Goal: Feedback & Contribution: Submit feedback/report problem

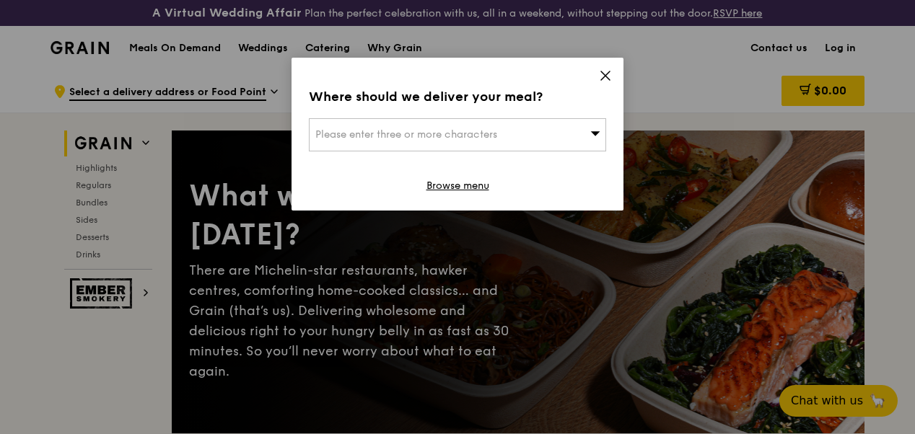
click at [480, 139] on span "Please enter three or more characters" at bounding box center [406, 134] width 182 height 12
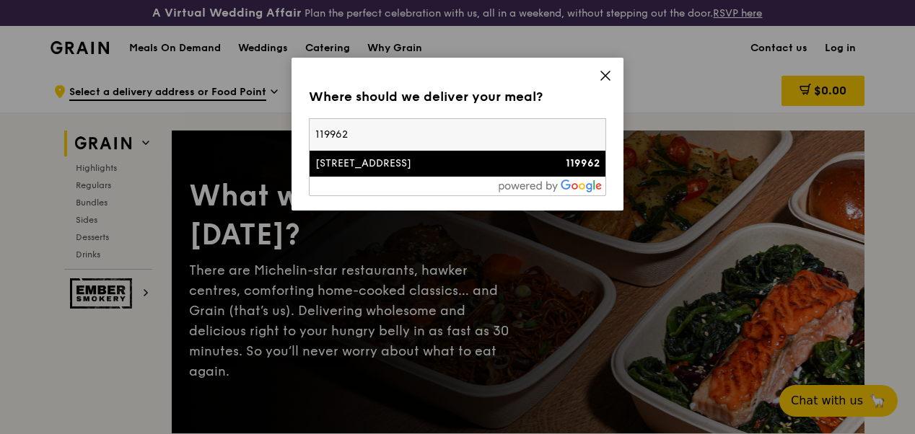
type input "119962"
click at [371, 166] on div "[STREET_ADDRESS]" at bounding box center [422, 164] width 214 height 14
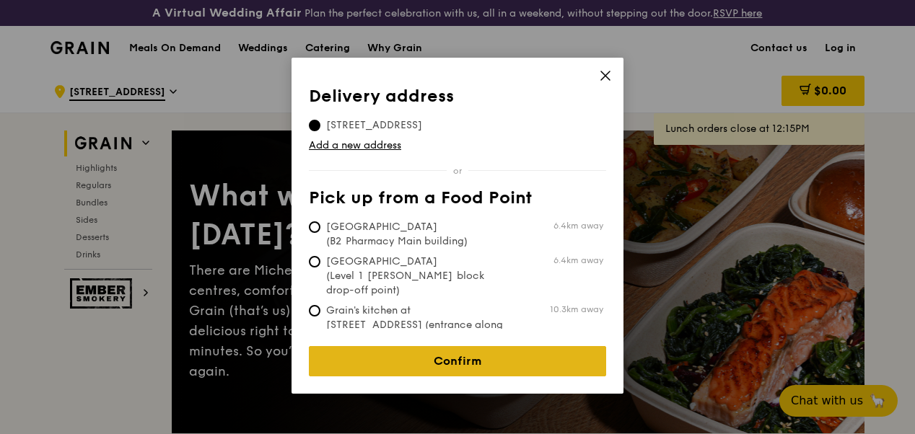
click at [460, 349] on link "Confirm" at bounding box center [457, 361] width 297 height 30
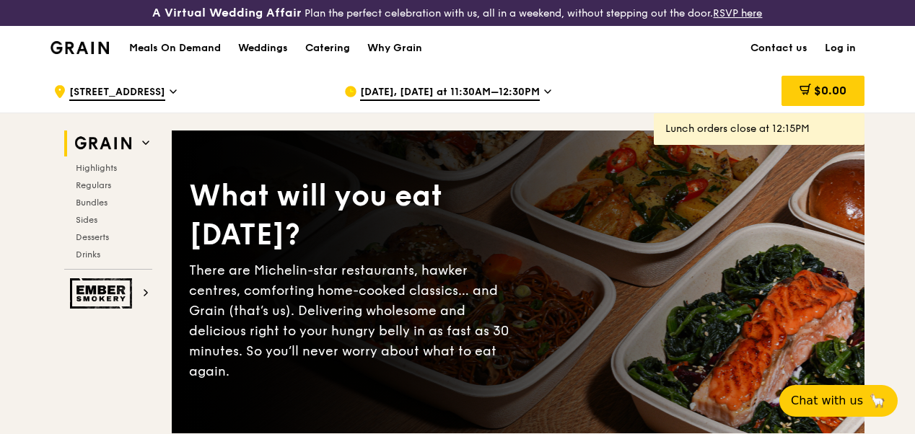
click at [544, 98] on icon at bounding box center [547, 91] width 7 height 13
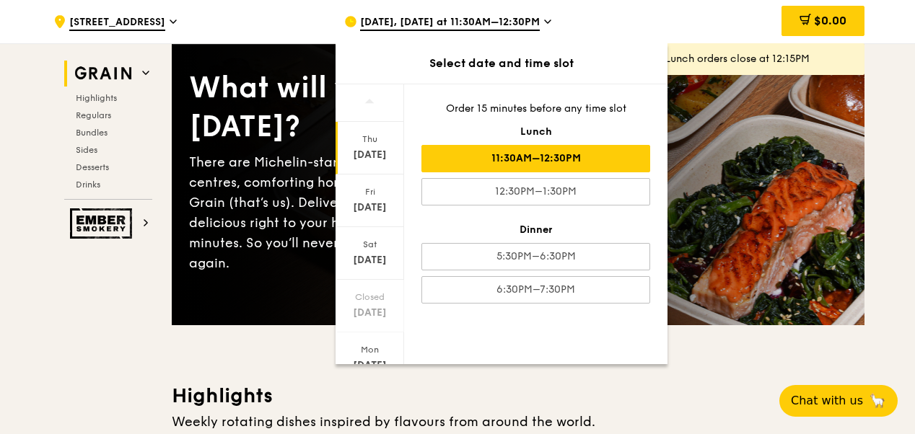
scroll to position [216, 0]
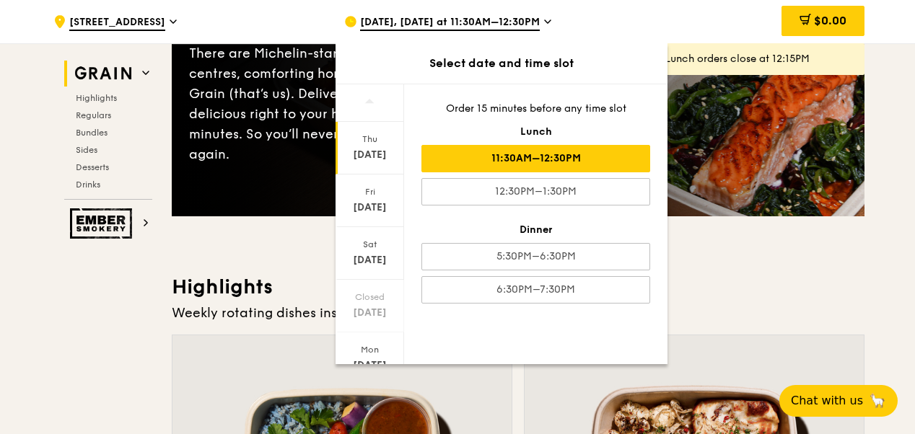
click at [832, 300] on h3 "Highlights" at bounding box center [518, 287] width 693 height 26
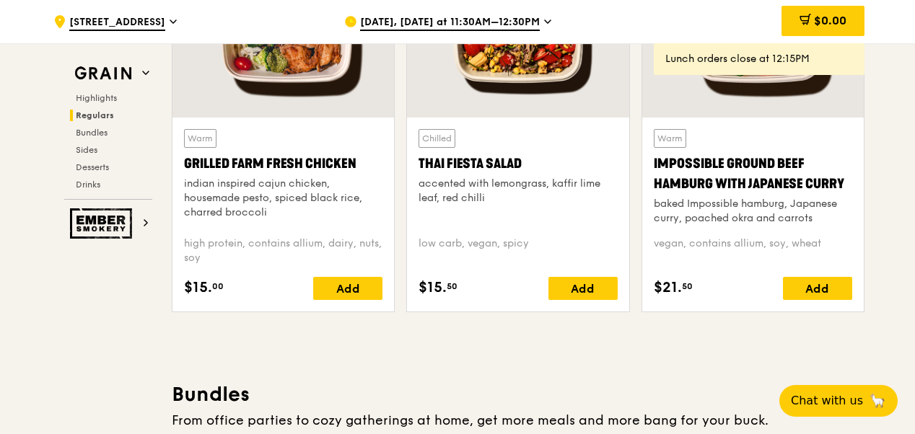
scroll to position [1804, 0]
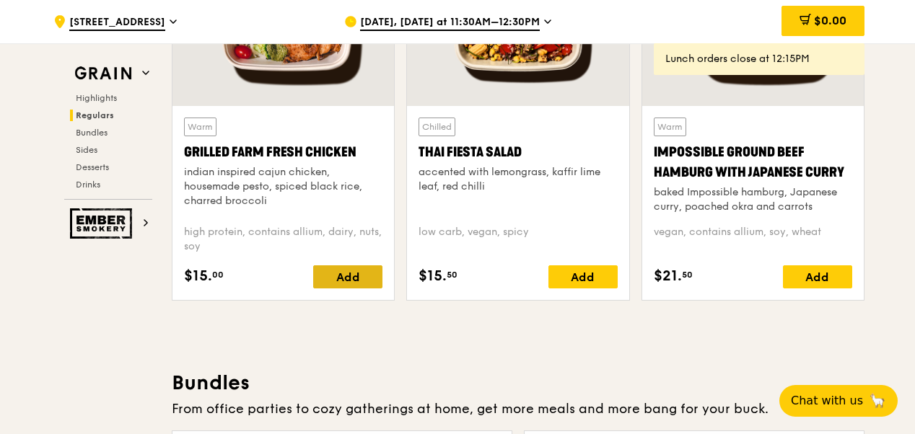
click at [341, 289] on div "Add" at bounding box center [347, 276] width 69 height 23
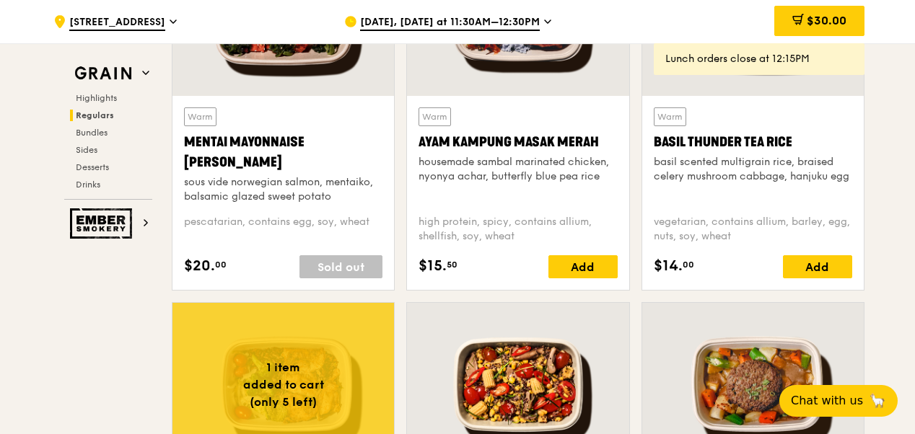
scroll to position [1371, 0]
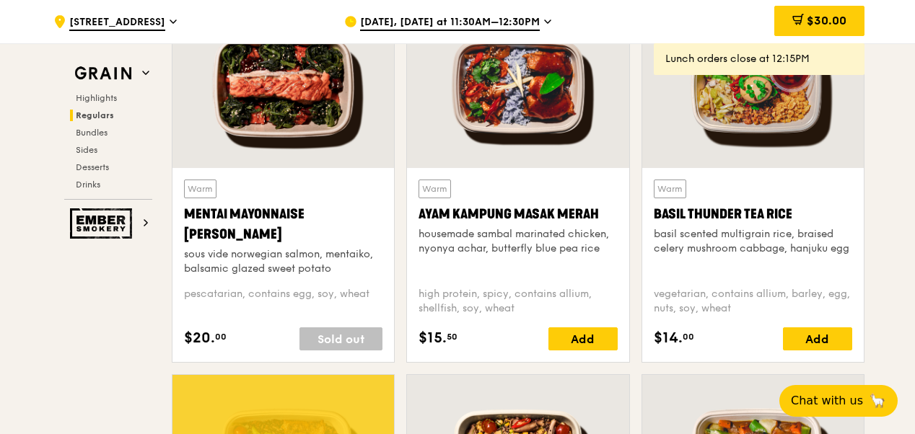
click at [544, 19] on icon at bounding box center [547, 21] width 7 height 13
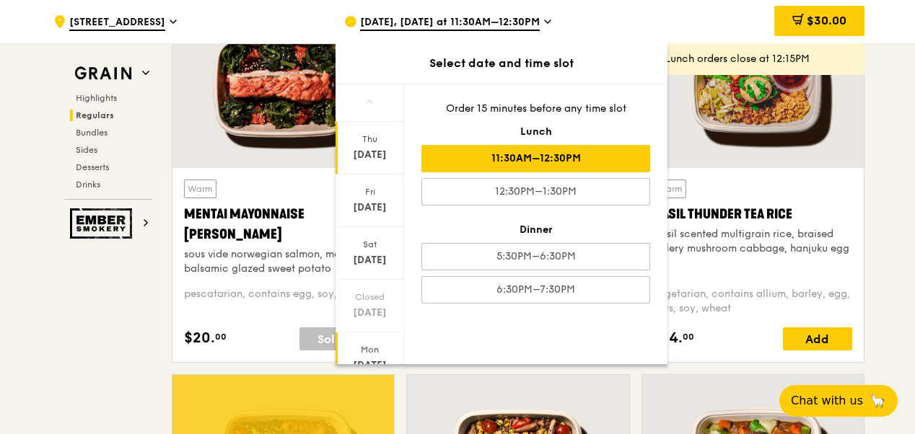
click at [368, 359] on div "Sep 29" at bounding box center [370, 366] width 64 height 14
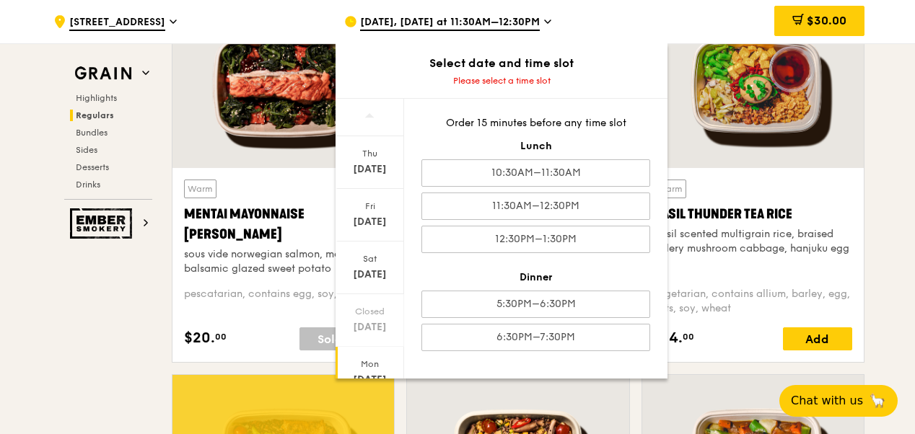
click at [534, 17] on span "Sep 25, Today at 11:30AM–12:30PM" at bounding box center [450, 23] width 180 height 16
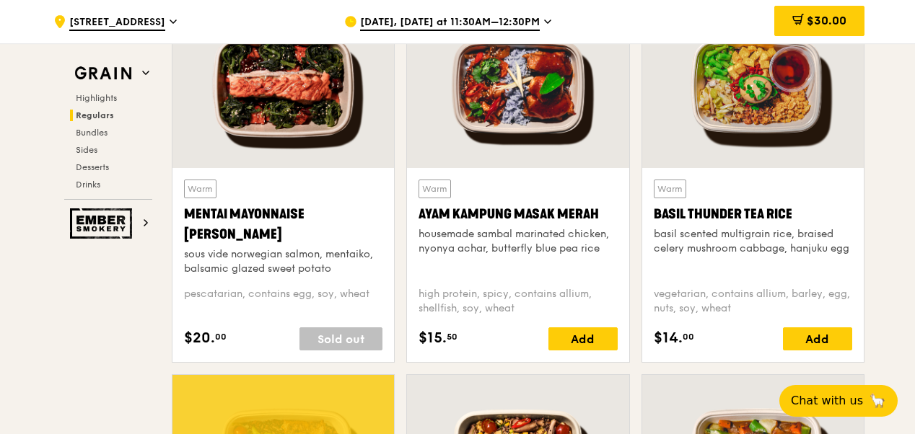
click at [544, 22] on icon at bounding box center [547, 21] width 7 height 13
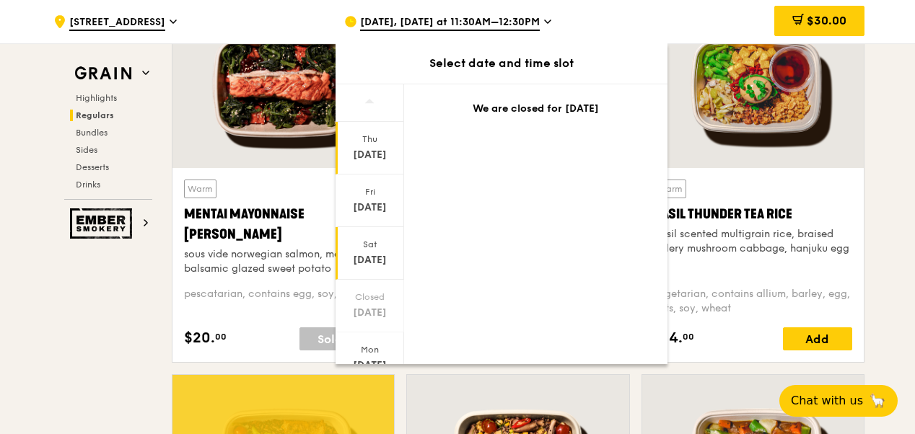
click at [370, 240] on div "Sat" at bounding box center [370, 245] width 64 height 12
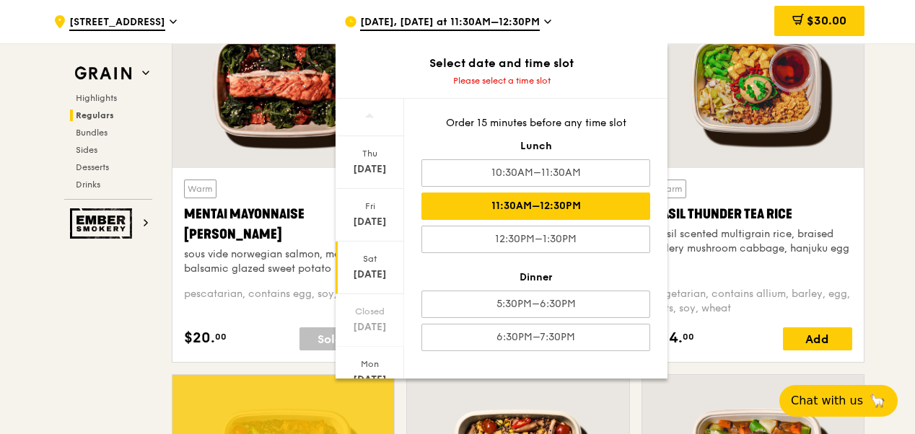
click at [541, 202] on div "11:30AM–12:30PM" at bounding box center [535, 206] width 229 height 27
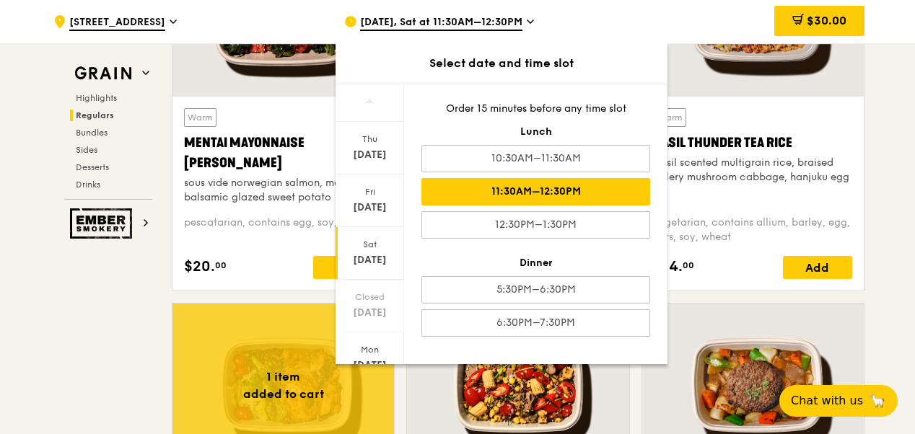
scroll to position [1443, 0]
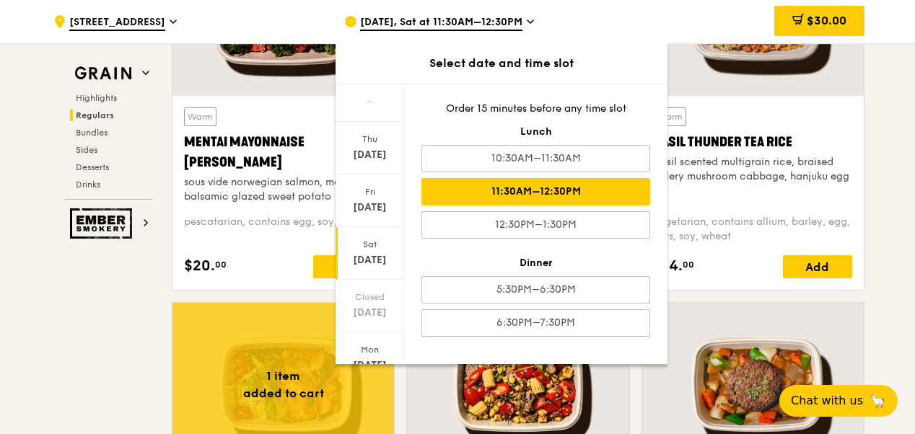
click at [263, 244] on div "pescatarian, contains egg, soy, wheat" at bounding box center [283, 229] width 198 height 29
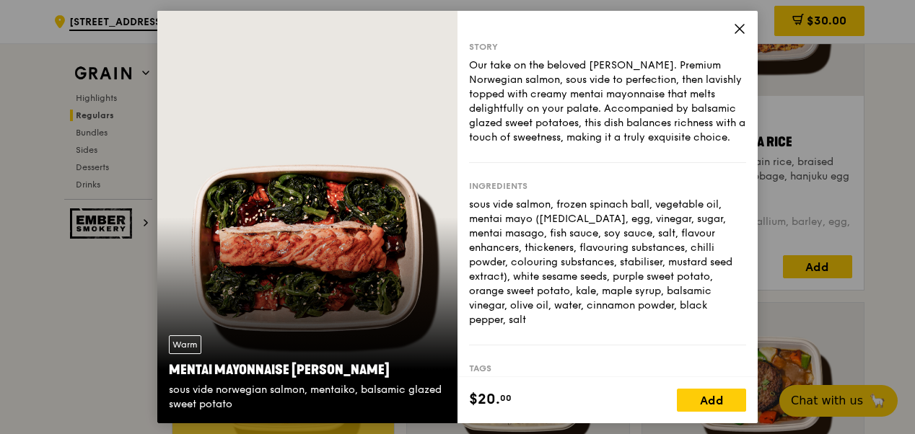
click at [742, 30] on icon at bounding box center [739, 28] width 13 height 13
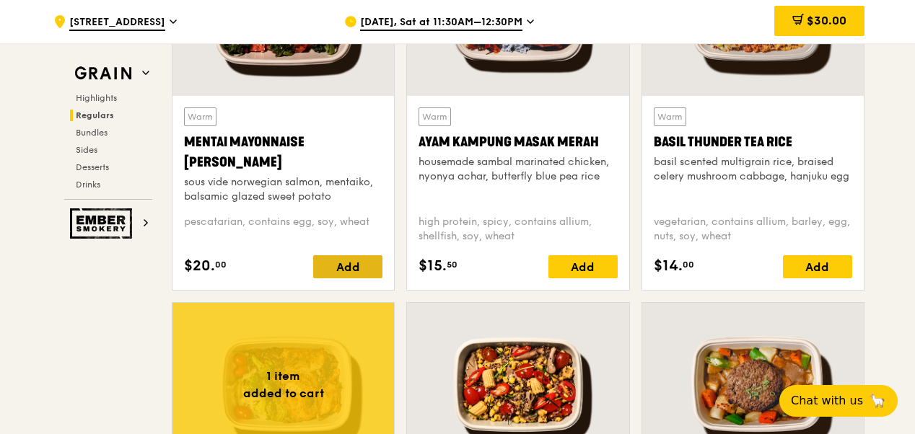
click at [348, 278] on div "Add" at bounding box center [347, 266] width 69 height 23
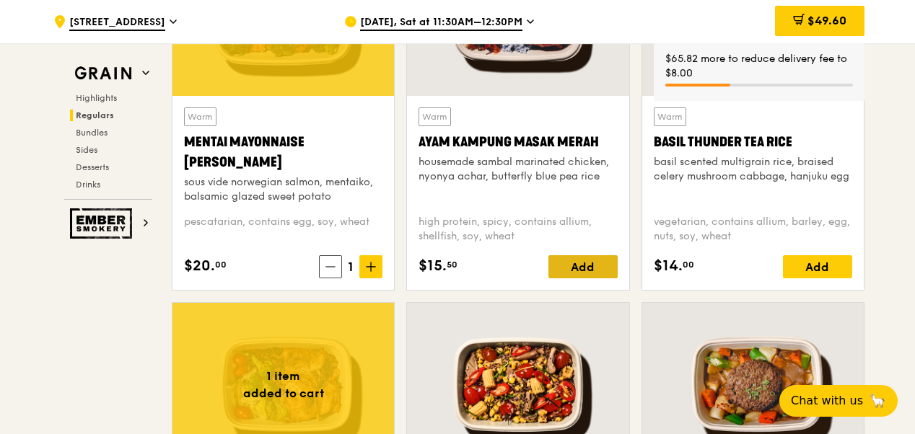
click at [594, 278] on div "Add" at bounding box center [582, 266] width 69 height 23
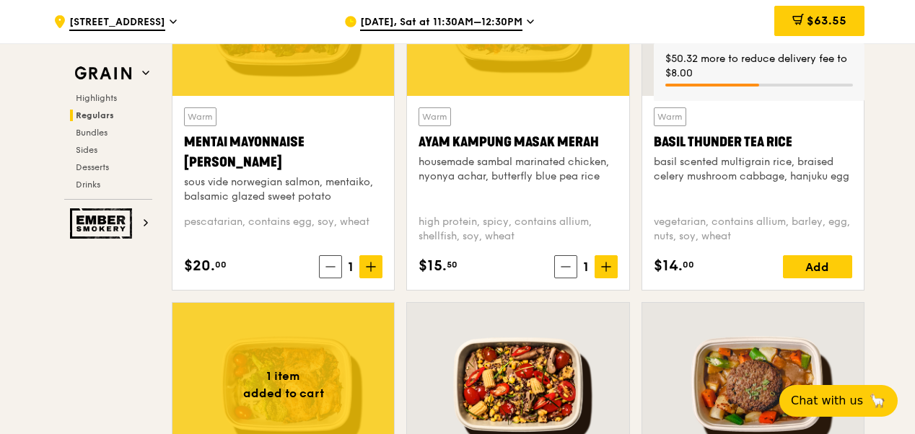
click at [822, 273] on div "Add" at bounding box center [817, 266] width 69 height 23
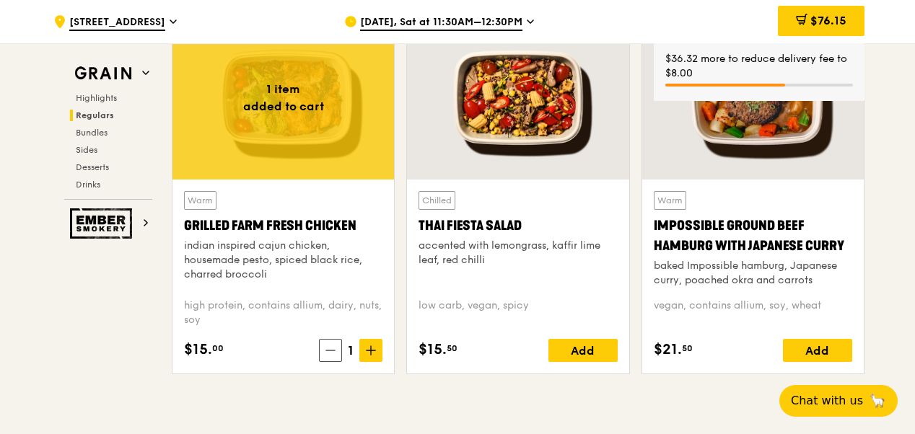
scroll to position [1731, 0]
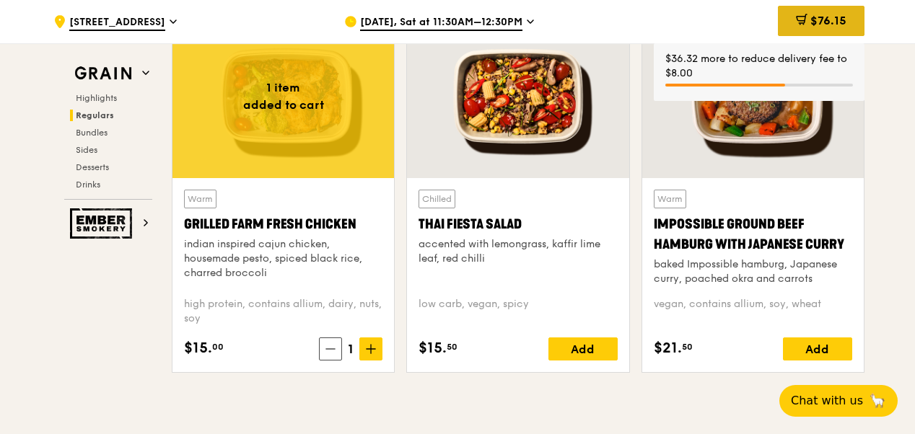
click at [848, 18] on div "$76.15" at bounding box center [821, 21] width 87 height 30
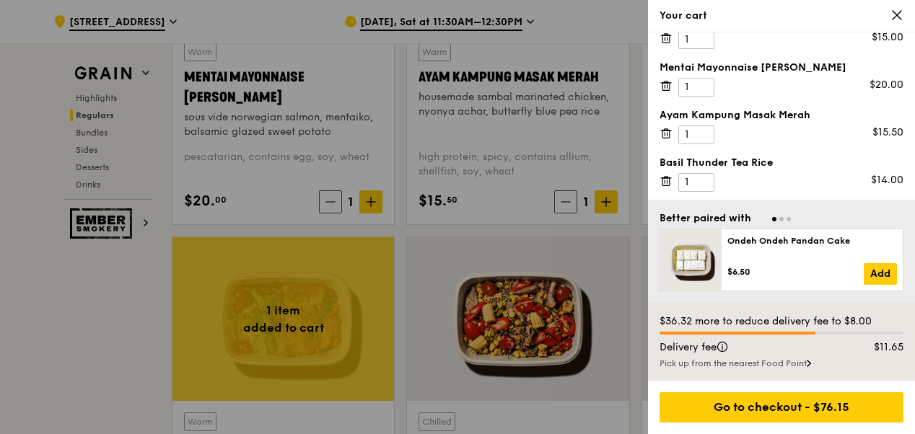
scroll to position [1486, 0]
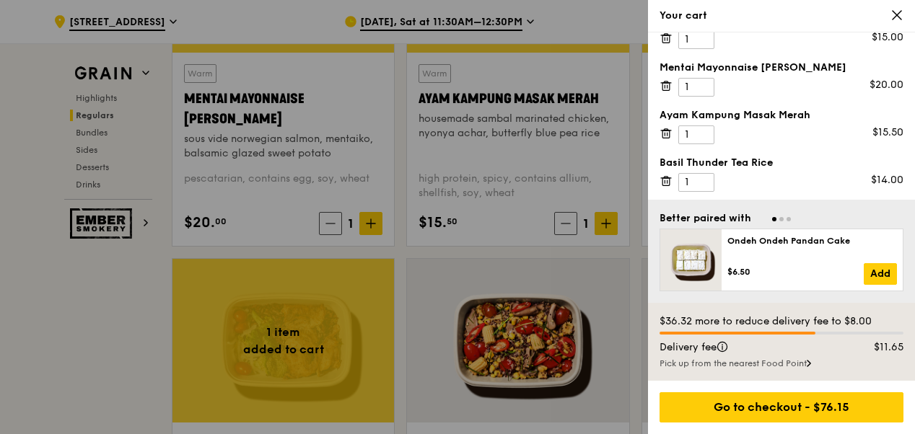
click at [524, 20] on div at bounding box center [457, 217] width 915 height 434
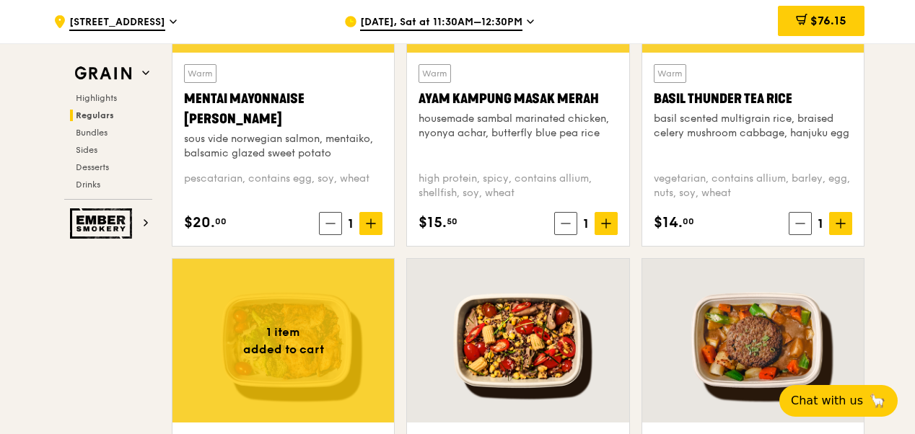
click at [523, 22] on div "Sep 27, Sat at 11:30AM–12:30PM" at bounding box center [478, 21] width 268 height 43
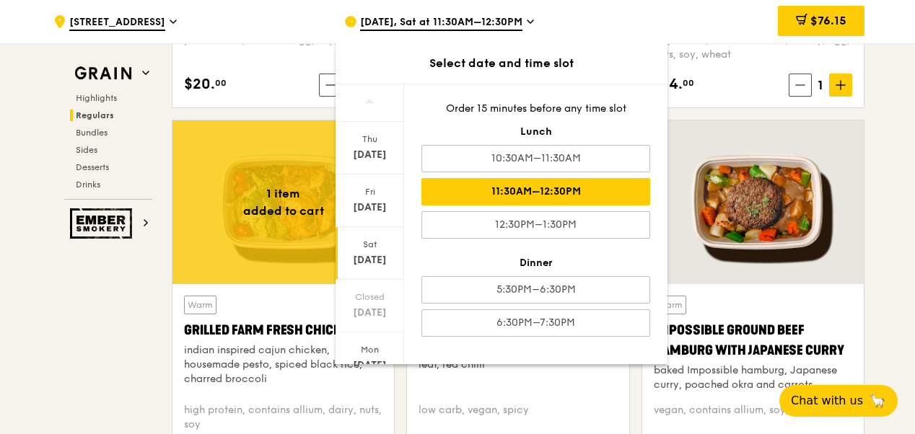
scroll to position [1630, 0]
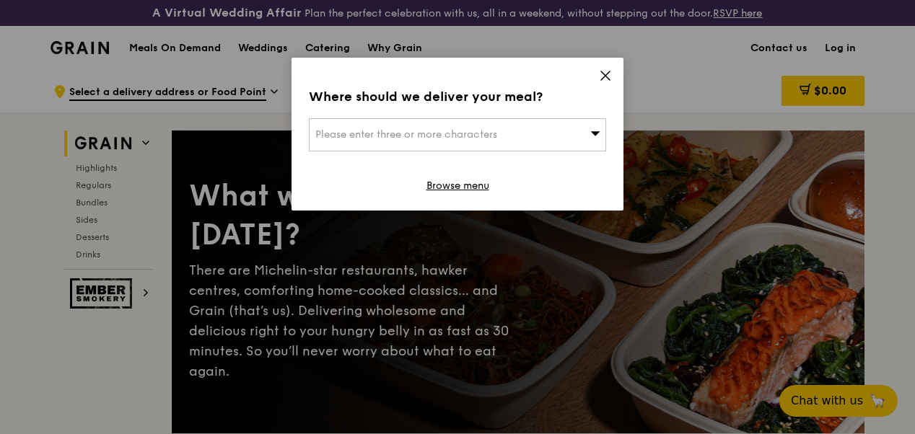
click at [603, 72] on icon at bounding box center [605, 75] width 13 height 13
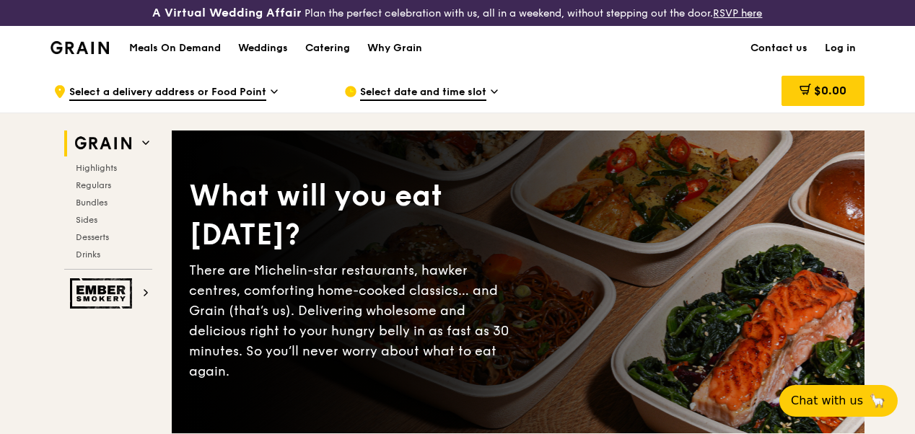
click at [491, 98] on icon at bounding box center [494, 91] width 7 height 13
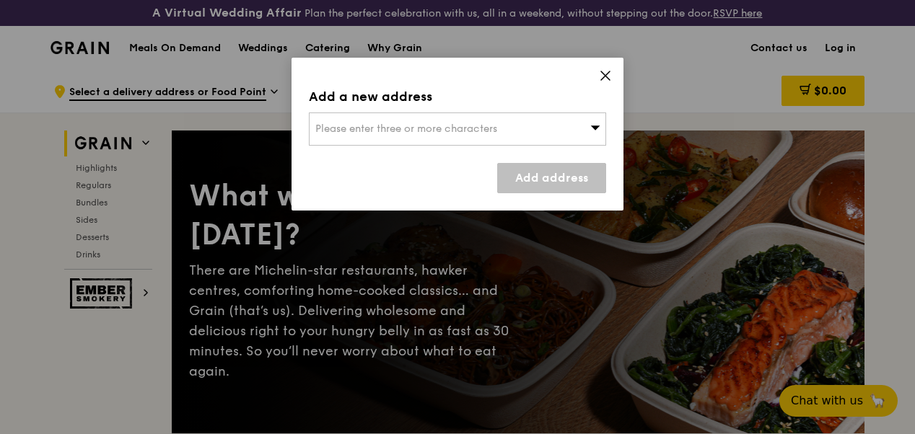
click at [475, 123] on span "Please enter three or more characters" at bounding box center [406, 129] width 182 height 12
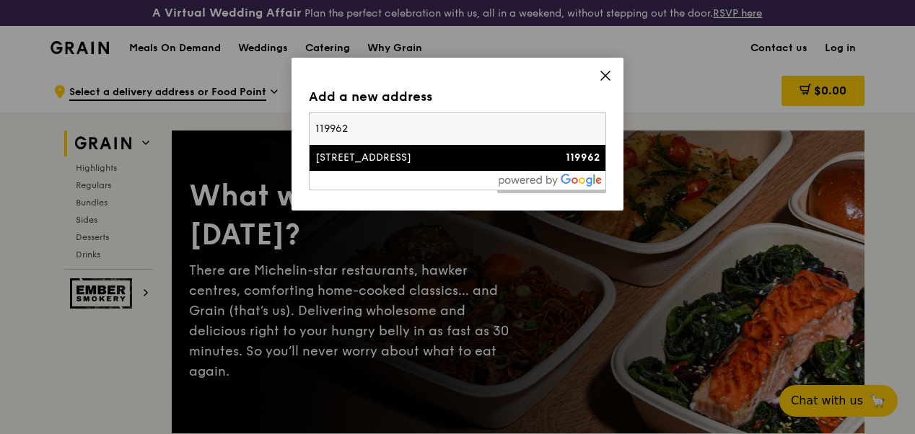
type input "119962"
click at [406, 154] on div "456 Alexandra Road" at bounding box center [422, 158] width 214 height 14
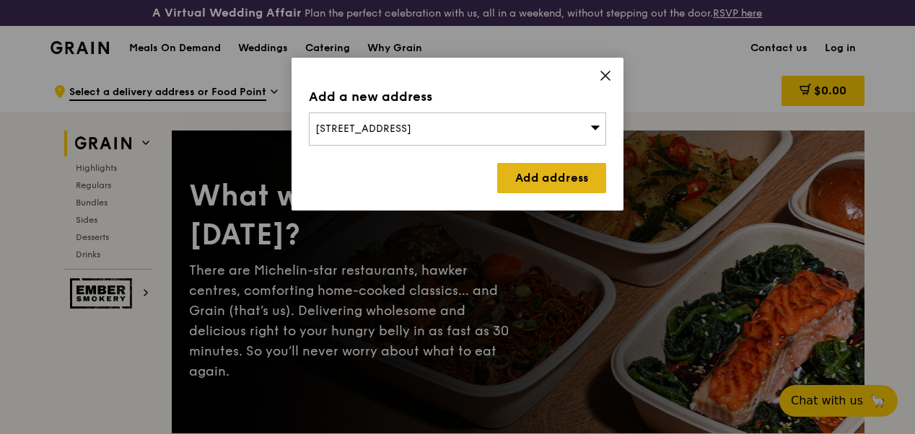
click at [532, 173] on link "Add address" at bounding box center [551, 178] width 109 height 30
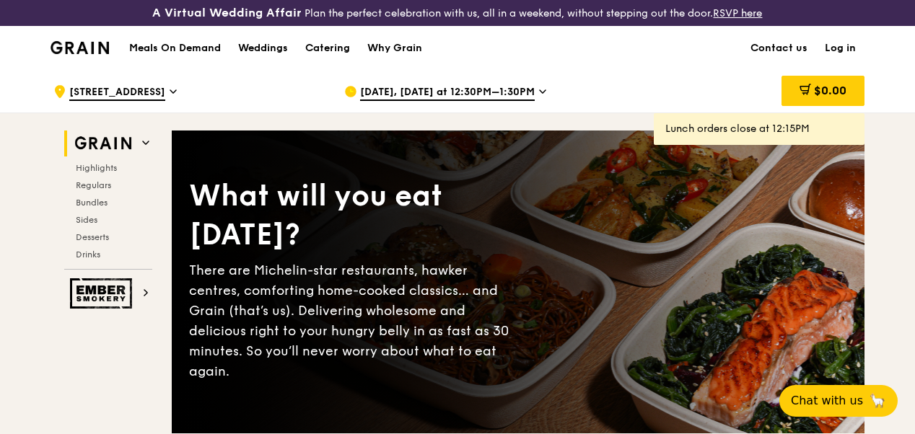
click at [530, 101] on span "Sep 25, Today at 12:30PM–1:30PM" at bounding box center [447, 93] width 175 height 16
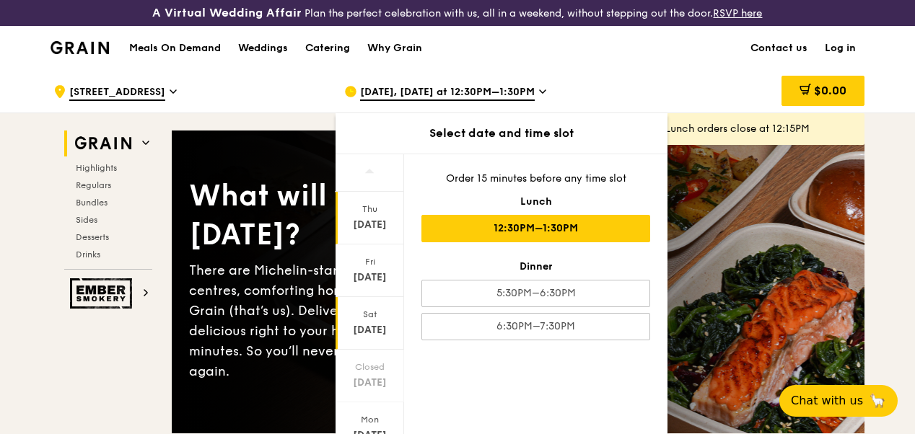
click at [365, 335] on div "Sep 27" at bounding box center [370, 330] width 64 height 14
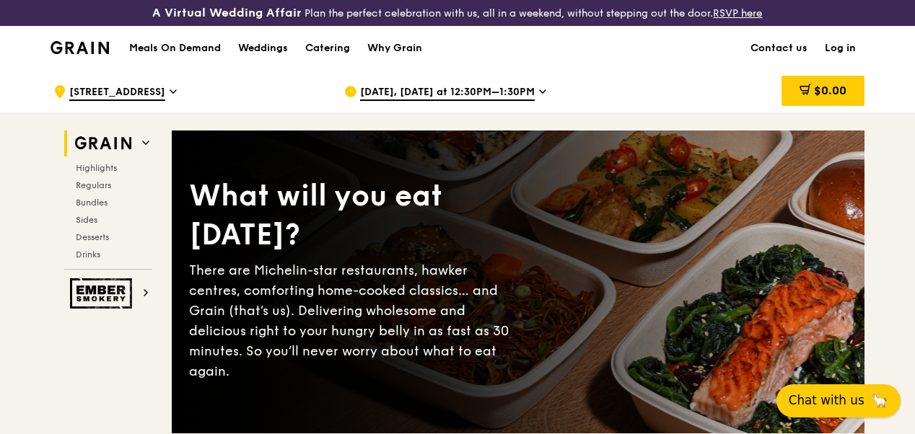
click at [846, 396] on span "Chat with us" at bounding box center [827, 401] width 76 height 18
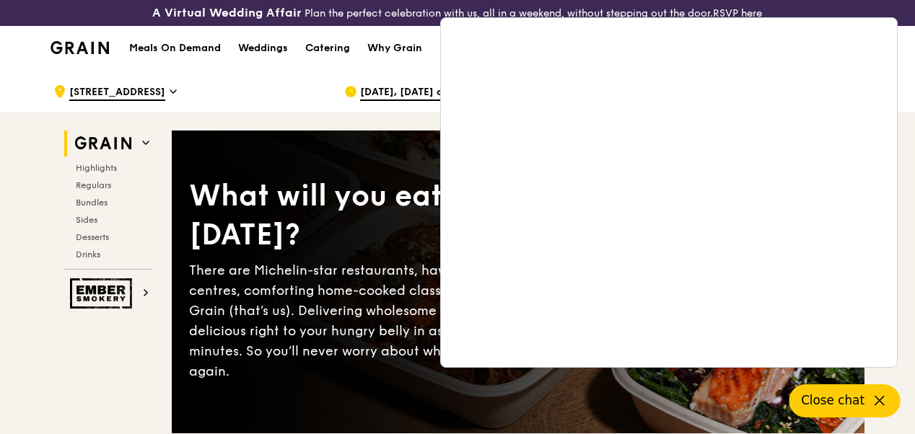
click at [258, 104] on div ".cls-1 { fill: none; stroke: #fff; stroke-linecap: round; stroke-linejoin: roun…" at bounding box center [187, 91] width 268 height 43
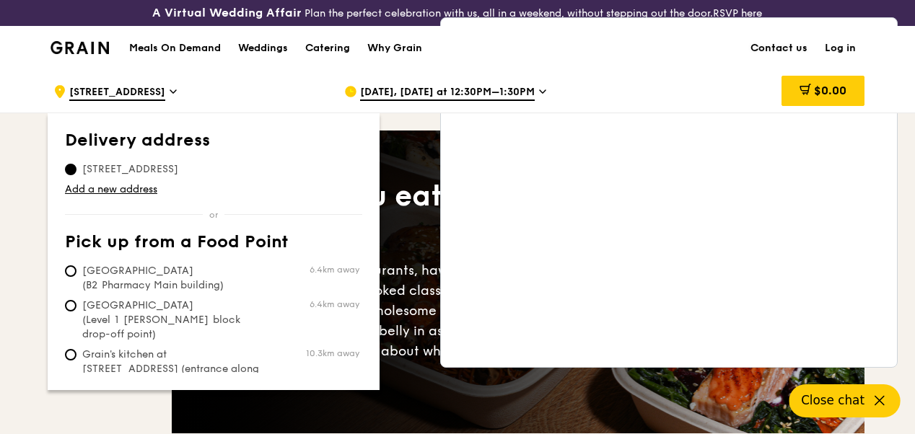
click at [794, 58] on link "Contact us" at bounding box center [779, 48] width 74 height 43
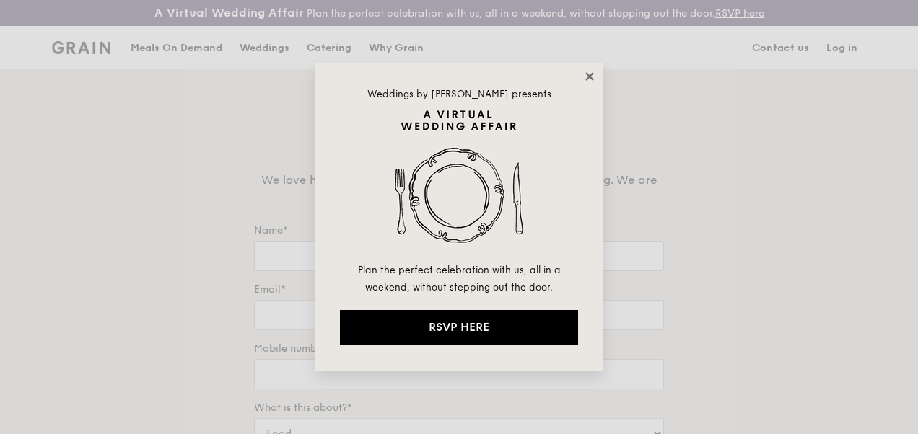
click at [591, 73] on icon at bounding box center [589, 76] width 13 height 13
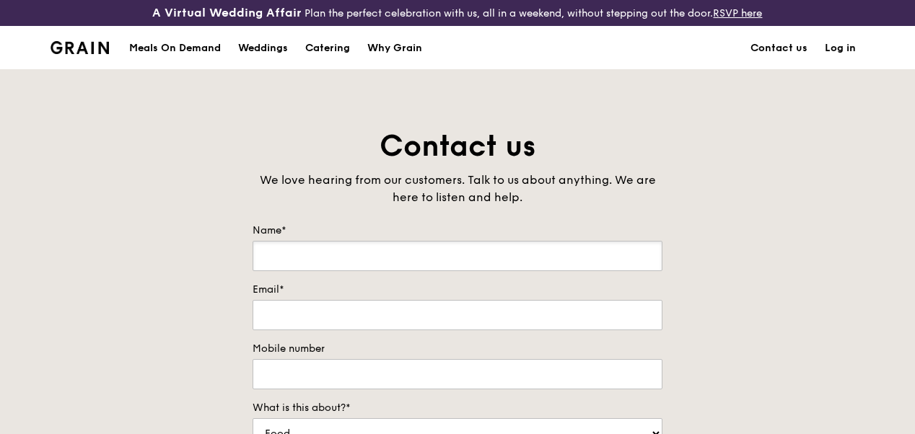
click at [335, 271] on input "Name*" at bounding box center [457, 256] width 410 height 30
type input "[PERSON_NAME]"
type input "[EMAIL_ADDRESS][DOMAIN_NAME]"
type input "69097129"
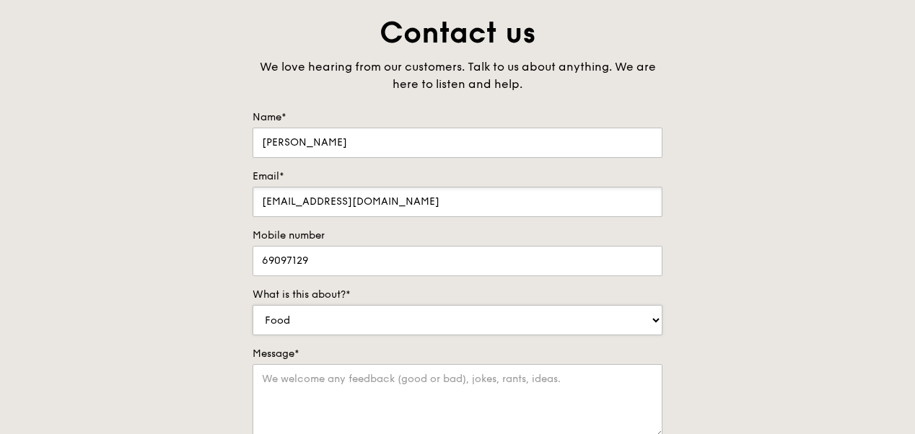
scroll to position [144, 0]
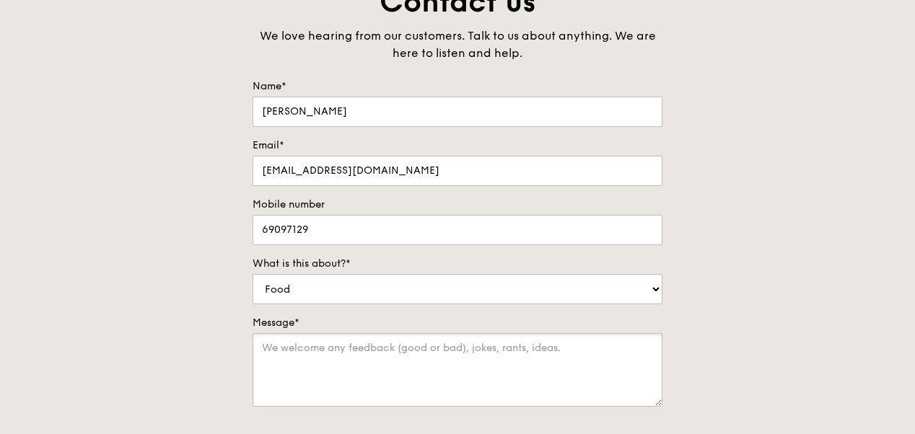
click at [320, 365] on textarea "Message*" at bounding box center [457, 370] width 410 height 74
type textarea "H"
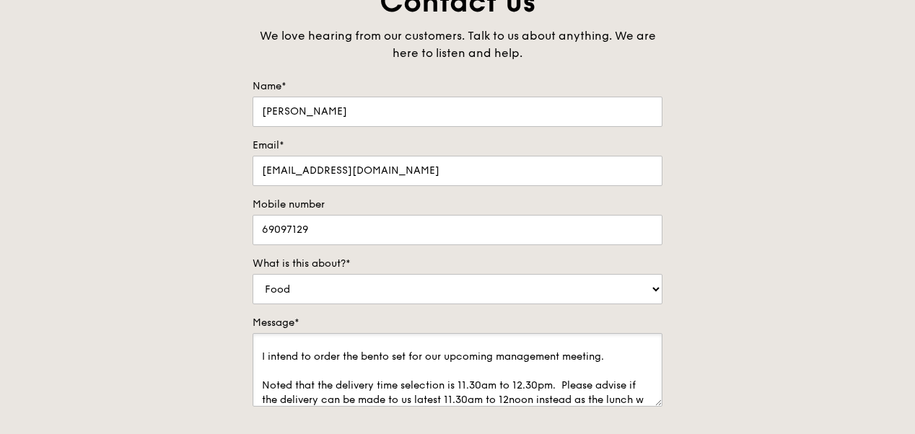
scroll to position [35, 0]
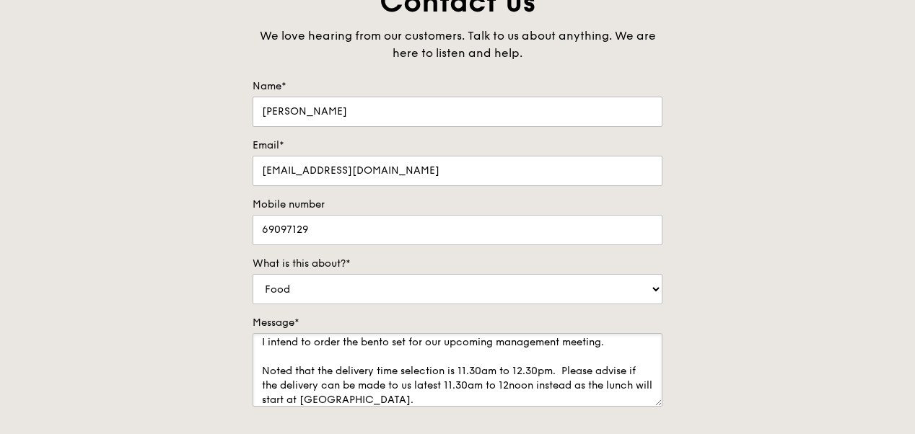
drag, startPoint x: 459, startPoint y: 396, endPoint x: 468, endPoint y: 395, distance: 9.4
click at [468, 395] on textarea "To whom it may concern I intend to order the bento set for our upcoming managem…" at bounding box center [457, 370] width 410 height 74
drag, startPoint x: 502, startPoint y: 392, endPoint x: 532, endPoint y: 395, distance: 30.4
click at [532, 395] on textarea "To whom it may concern I intend to order the bento set for our upcoming managem…" at bounding box center [457, 370] width 410 height 74
click at [421, 407] on textarea "To whom it may concern I intend to order the bento set for our upcoming managem…" at bounding box center [457, 370] width 410 height 74
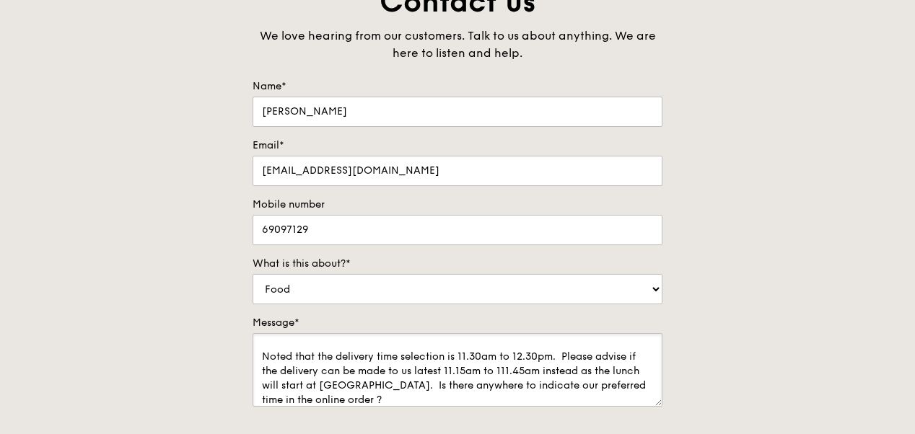
scroll to position [0, 0]
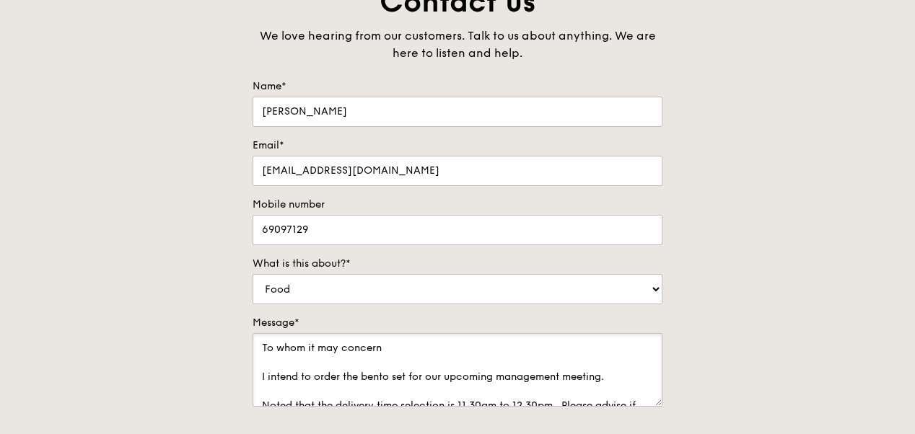
click at [606, 387] on textarea "To whom it may concern I intend to order the bento set for our upcoming managem…" at bounding box center [457, 370] width 410 height 74
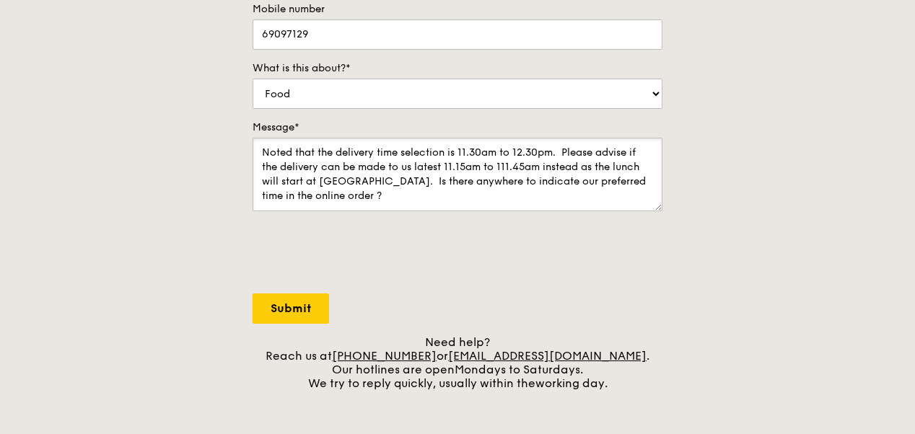
scroll to position [361, 0]
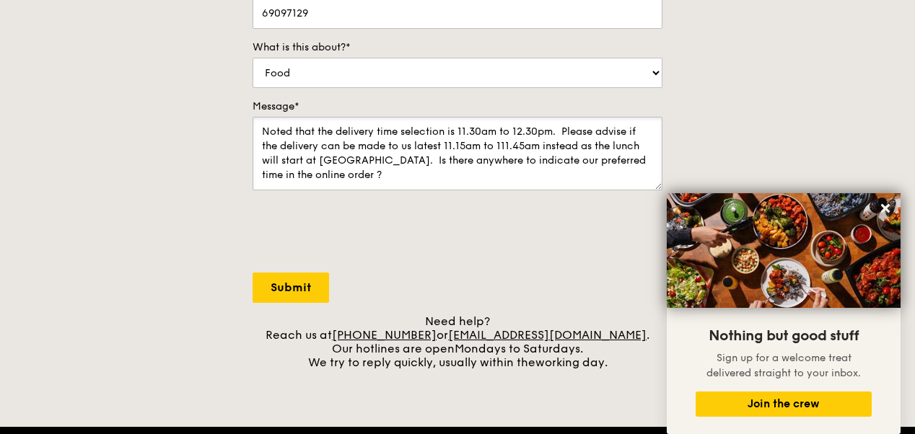
type textarea "To whom it may concern I intend to order the bento set for our upcoming managem…"
click at [317, 297] on input "Submit" at bounding box center [290, 288] width 76 height 30
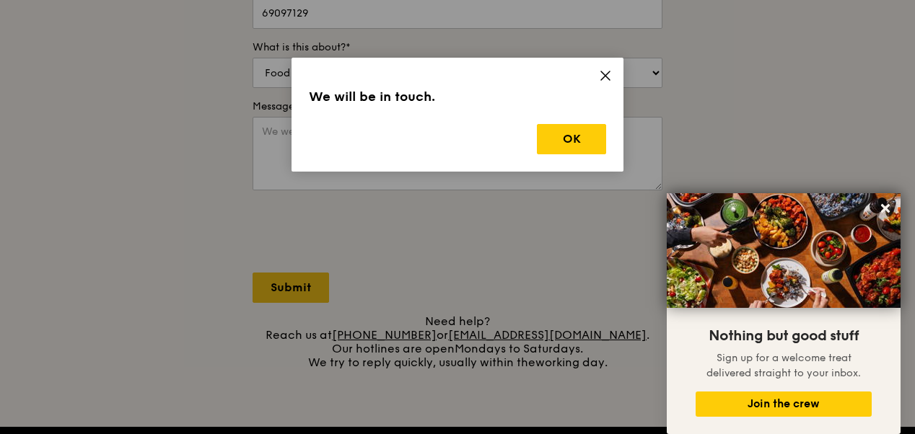
scroll to position [0, 0]
click at [607, 76] on icon at bounding box center [605, 75] width 13 height 13
